Goal: Task Accomplishment & Management: Use online tool/utility

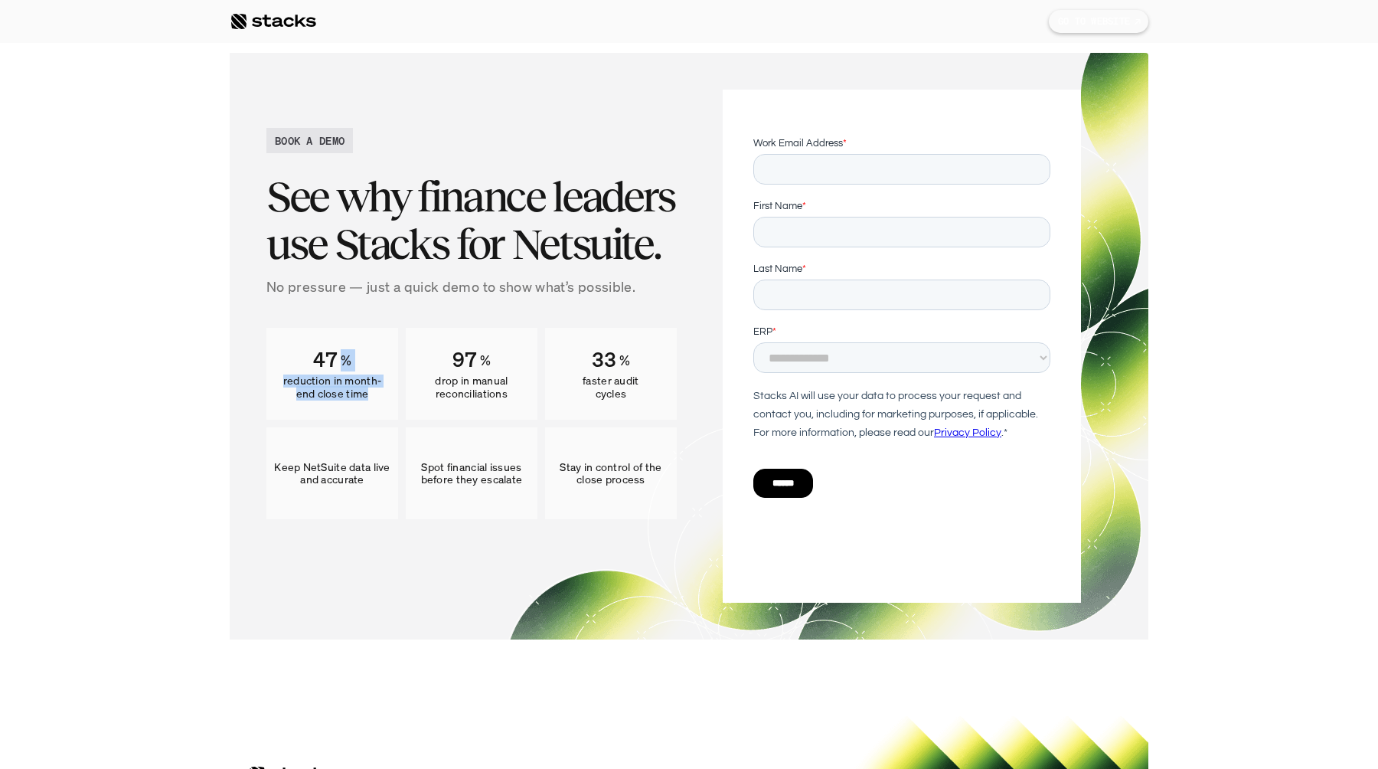
drag, startPoint x: 309, startPoint y: 358, endPoint x: 381, endPoint y: 388, distance: 78.2
click at [381, 388] on div "47 % reduction in month-end close time" at bounding box center [332, 374] width 132 height 92
click at [333, 374] on div "47 % reduction in month-end close time" at bounding box center [332, 374] width 132 height 92
drag, startPoint x: 315, startPoint y: 353, endPoint x: 374, endPoint y: 386, distance: 67.5
click at [374, 384] on div "47 % reduction in month-end close time" at bounding box center [332, 374] width 132 height 92
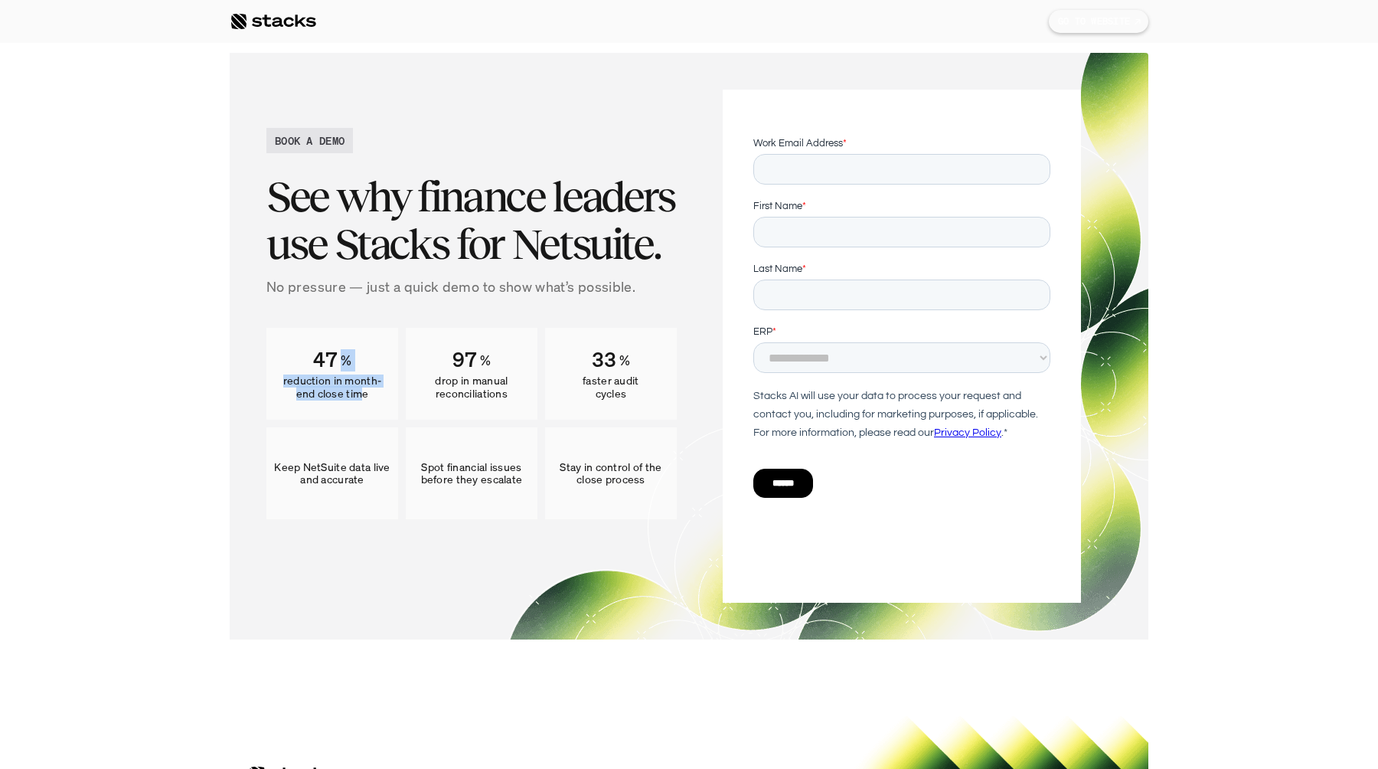
drag, startPoint x: 364, startPoint y: 396, endPoint x: 270, endPoint y: 370, distance: 98.5
click at [270, 370] on div "47 % reduction in month-end close time" at bounding box center [332, 374] width 132 height 92
click at [307, 374] on p "reduction in month-end close time" at bounding box center [332, 387] width 116 height 26
click at [286, 381] on p "reduction in month-end close time" at bounding box center [332, 387] width 116 height 26
drag, startPoint x: 284, startPoint y: 381, endPoint x: 386, endPoint y: 393, distance: 102.6
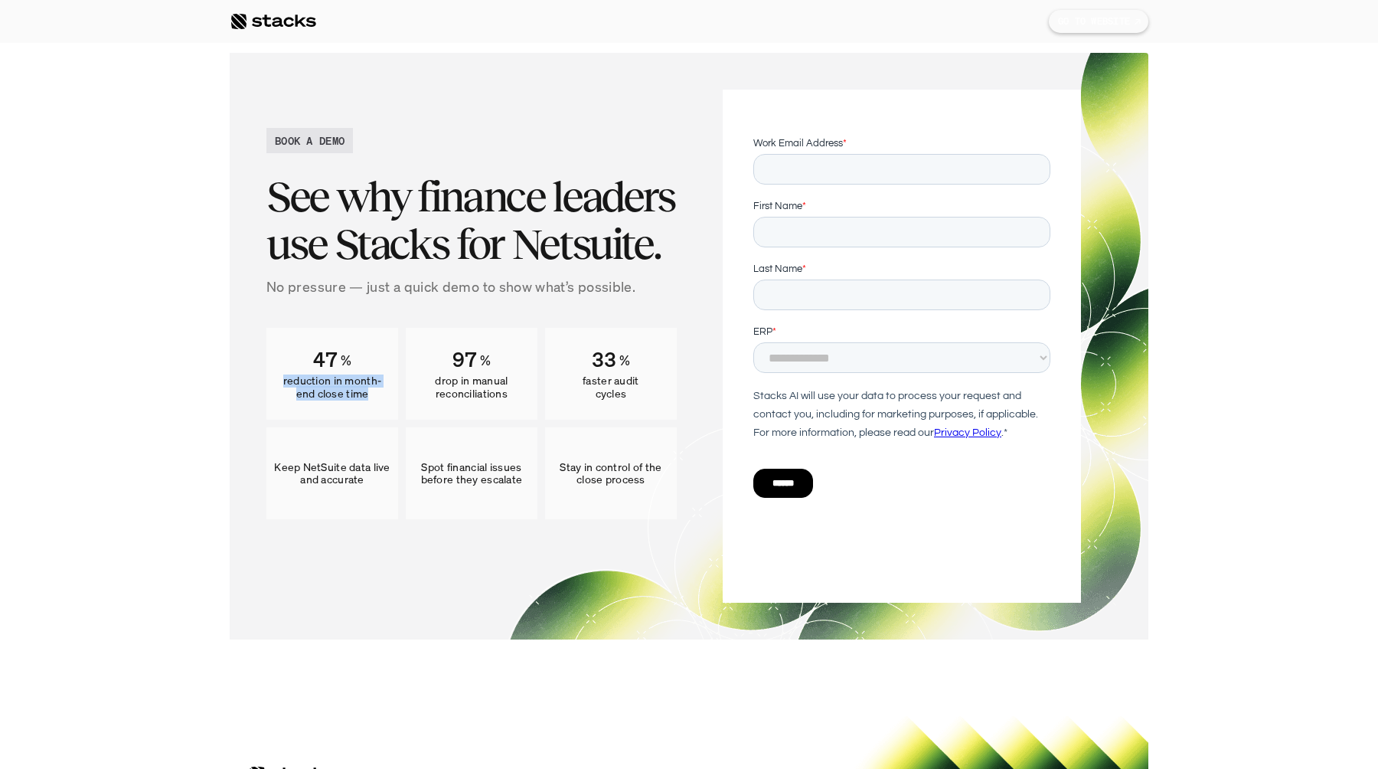
click at [386, 393] on p "reduction in month-end close time" at bounding box center [332, 387] width 116 height 26
copy p "reduction in month-end close time"
drag, startPoint x: 441, startPoint y: 382, endPoint x: 523, endPoint y: 394, distance: 82.8
click at [523, 394] on p "drop in manual reconciliations" at bounding box center [471, 387] width 116 height 26
copy p "drop in manual reconciliations"
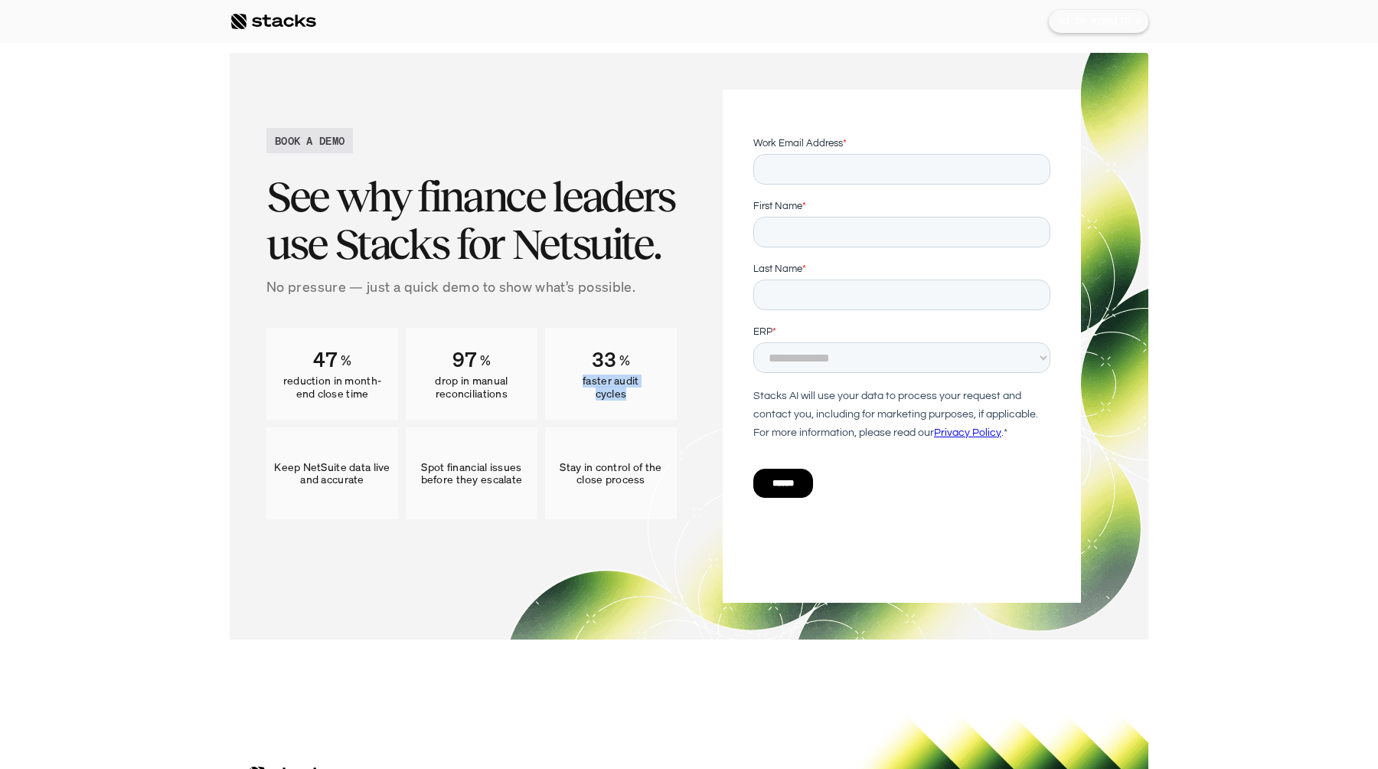
drag, startPoint x: 580, startPoint y: 378, endPoint x: 650, endPoint y: 394, distance: 71.5
click at [650, 394] on p "faster audit cycles" at bounding box center [611, 387] width 116 height 26
copy p "faster audit cycles"
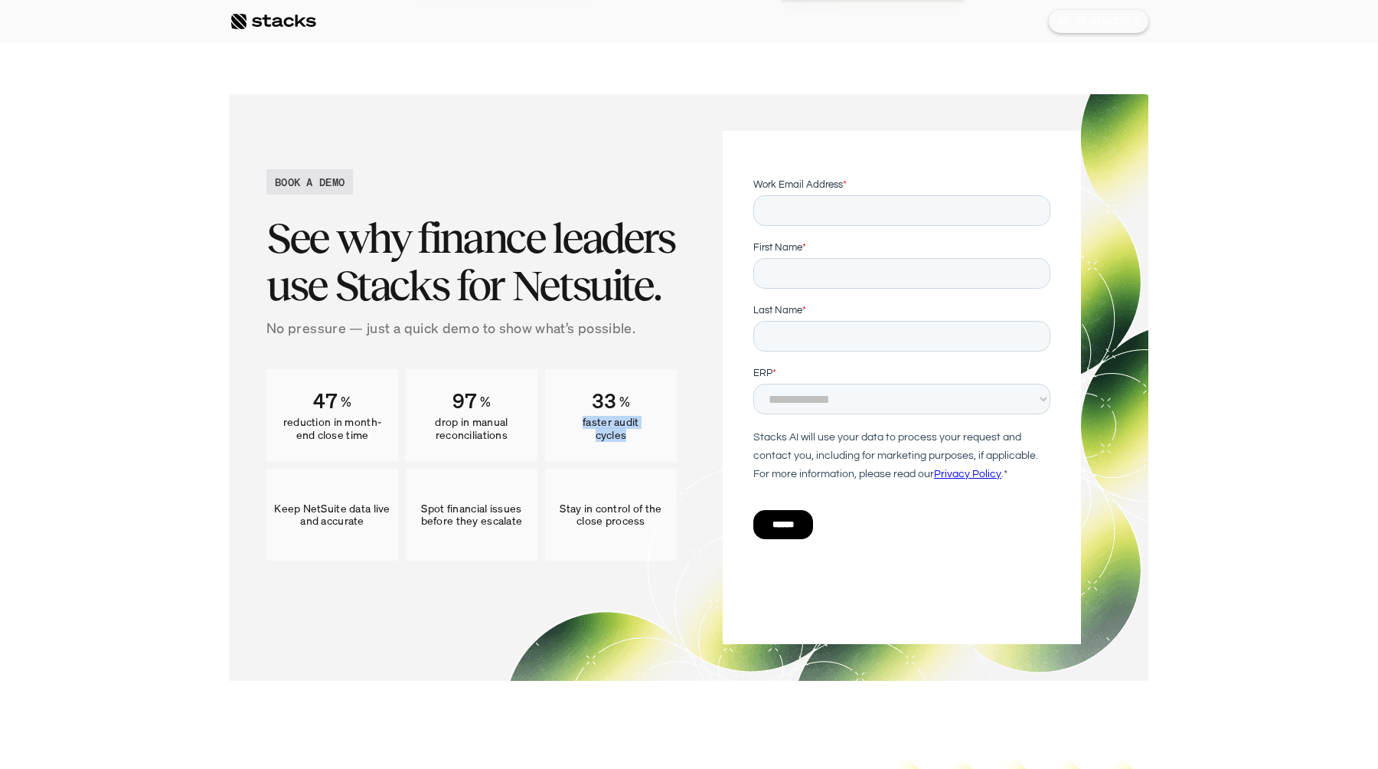
scroll to position [8607, 0]
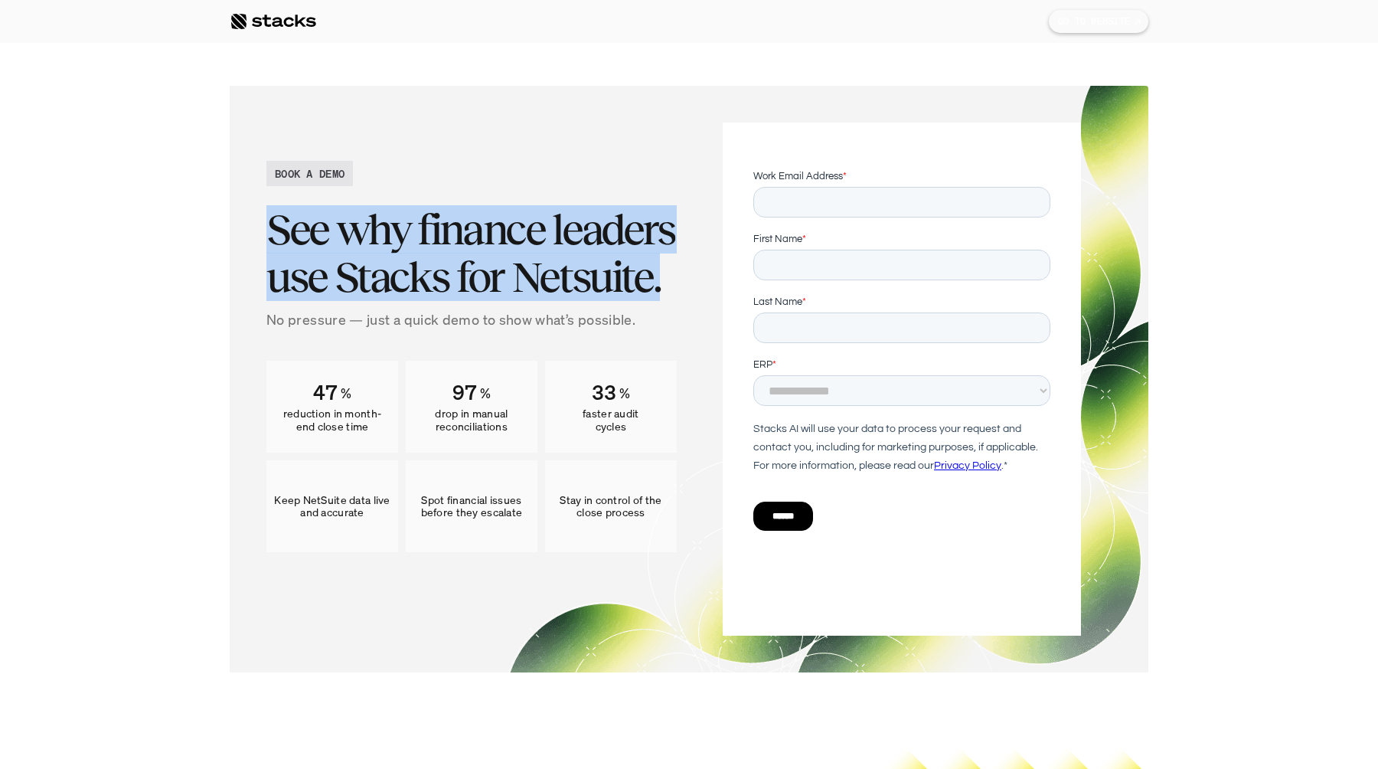
drag, startPoint x: 273, startPoint y: 227, endPoint x: 677, endPoint y: 279, distance: 407.7
click at [677, 279] on div "BOOK A DEMO See why finance leaders use Stacks for Netsuite. No pressure — just…" at bounding box center [688, 379] width 845 height 513
copy h3 "See why finance leaders use Stacks for Netsuite."
